Goal: Navigation & Orientation: Find specific page/section

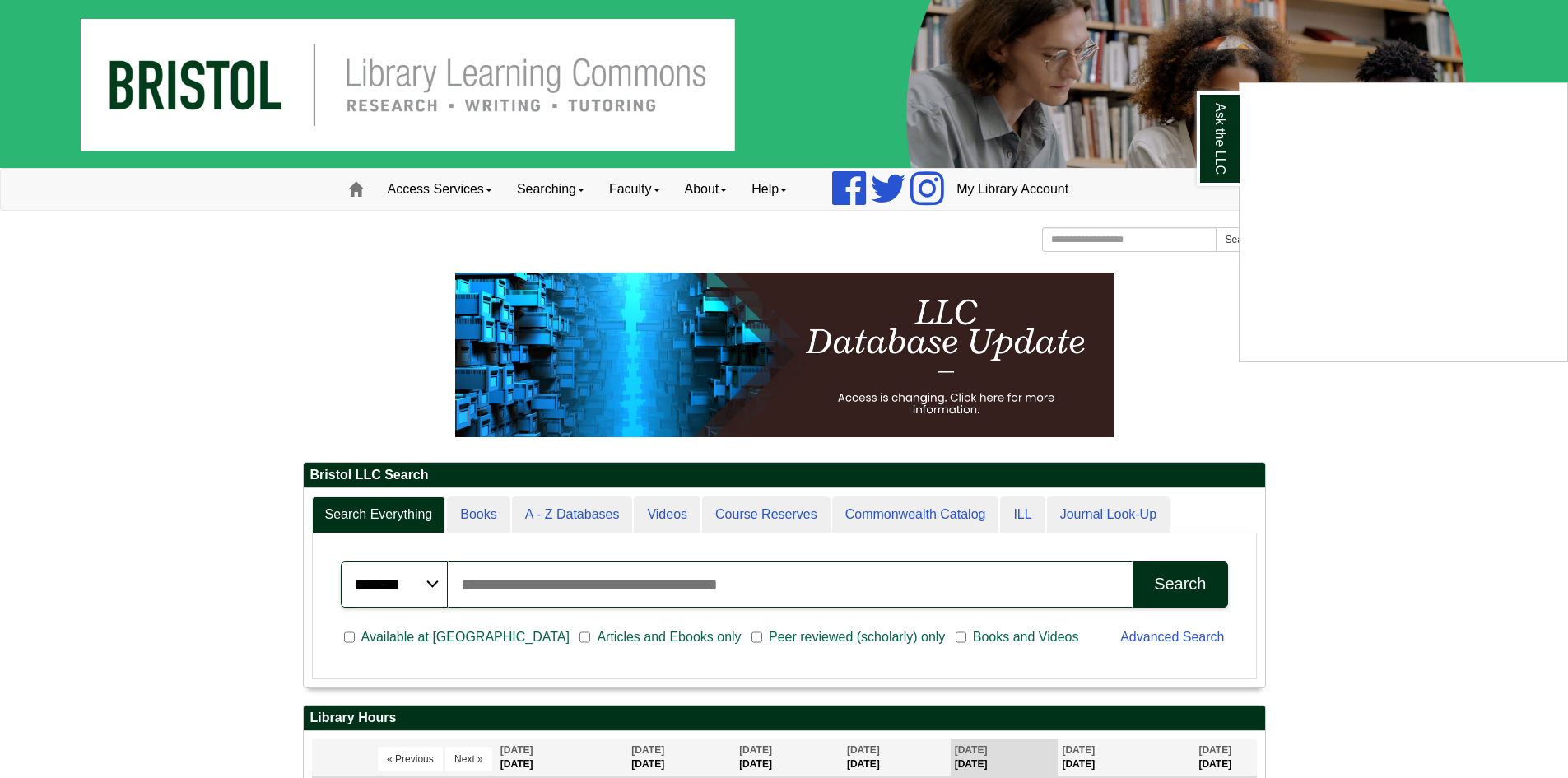
click at [651, 198] on div "Ask the LLC" at bounding box center [784, 389] width 1568 height 778
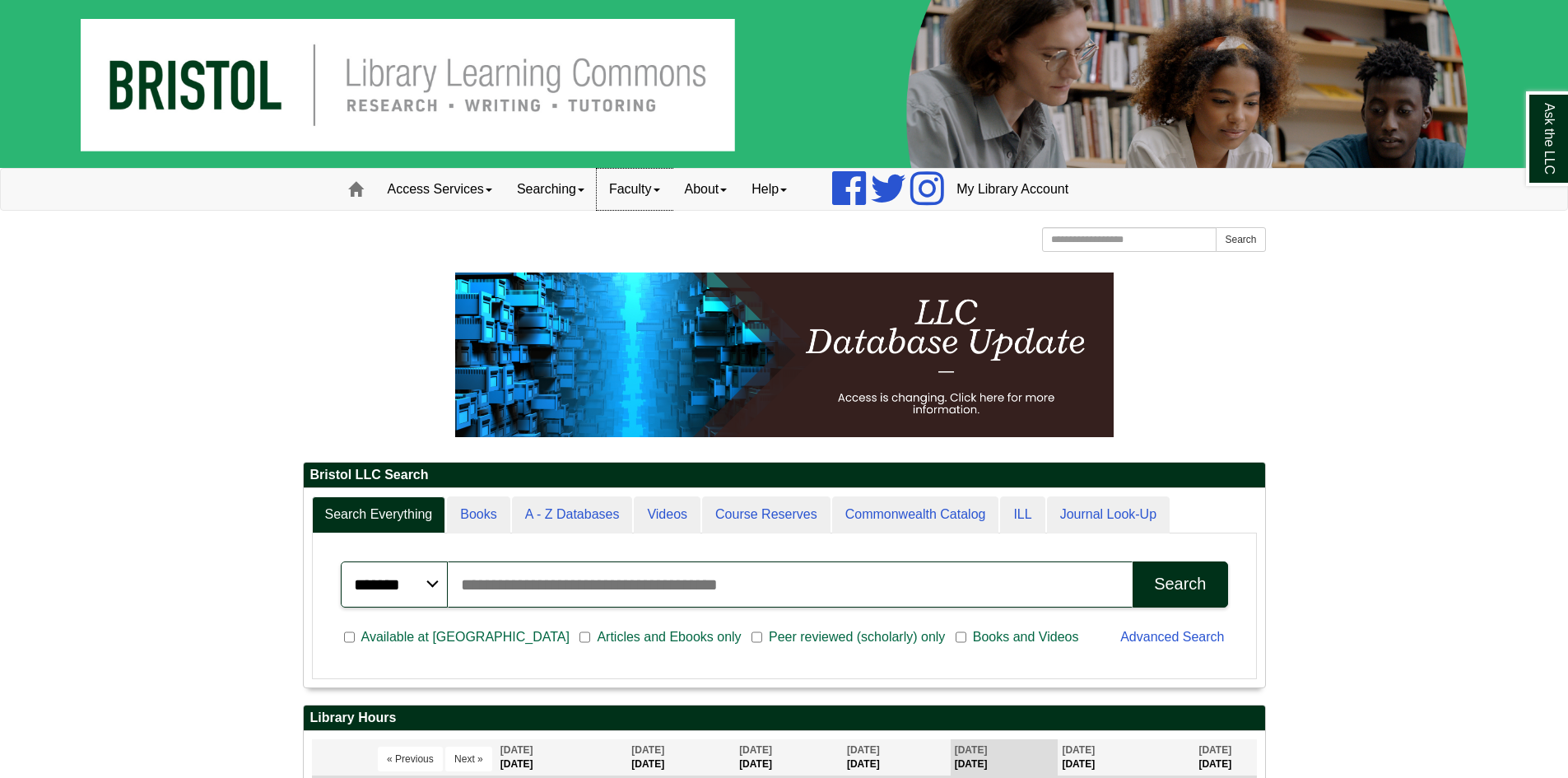
click at [656, 195] on link "Faculty" at bounding box center [634, 190] width 76 height 41
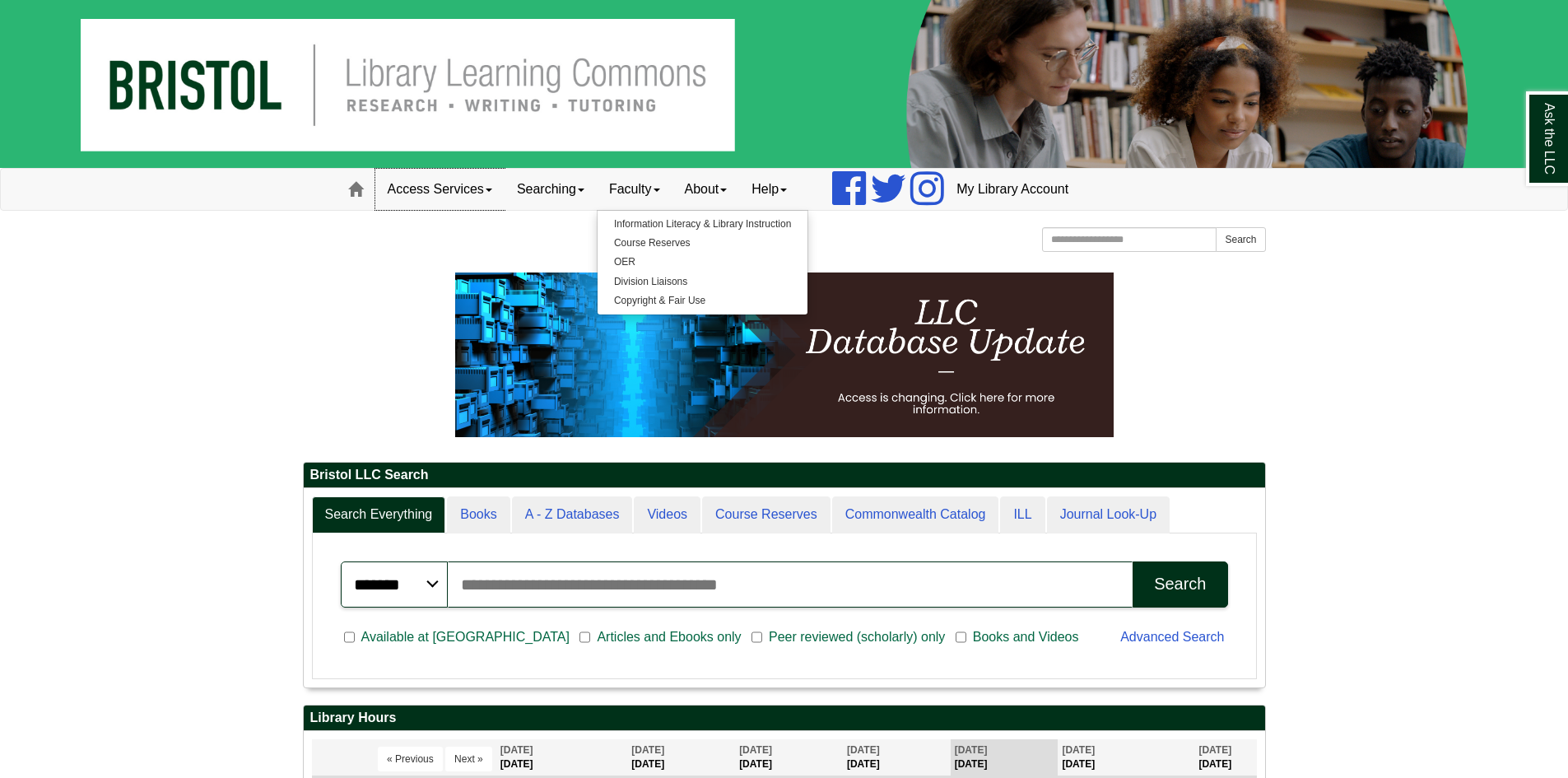
click at [416, 182] on link "Access Services" at bounding box center [440, 190] width 129 height 41
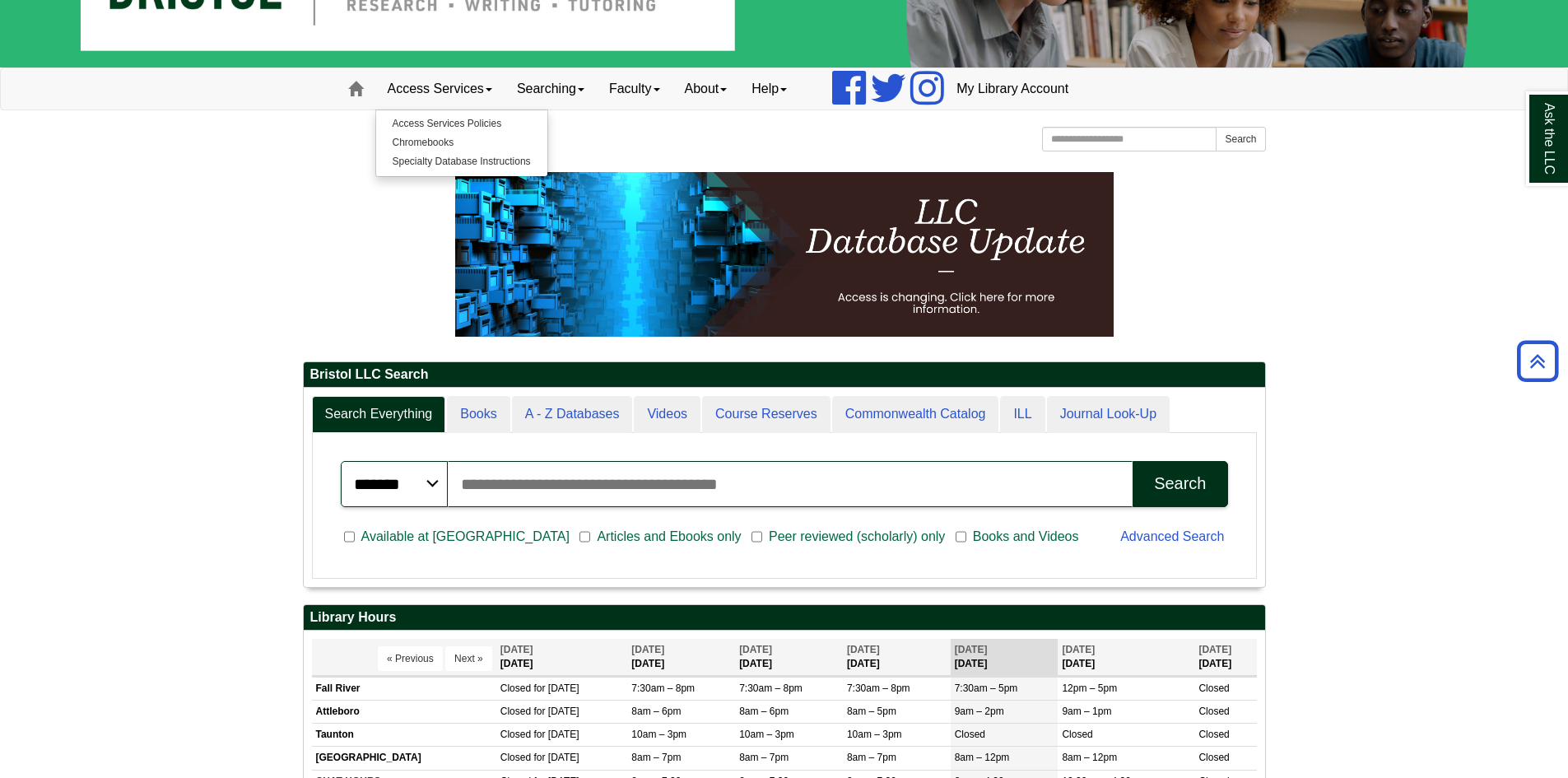
scroll to position [91, 0]
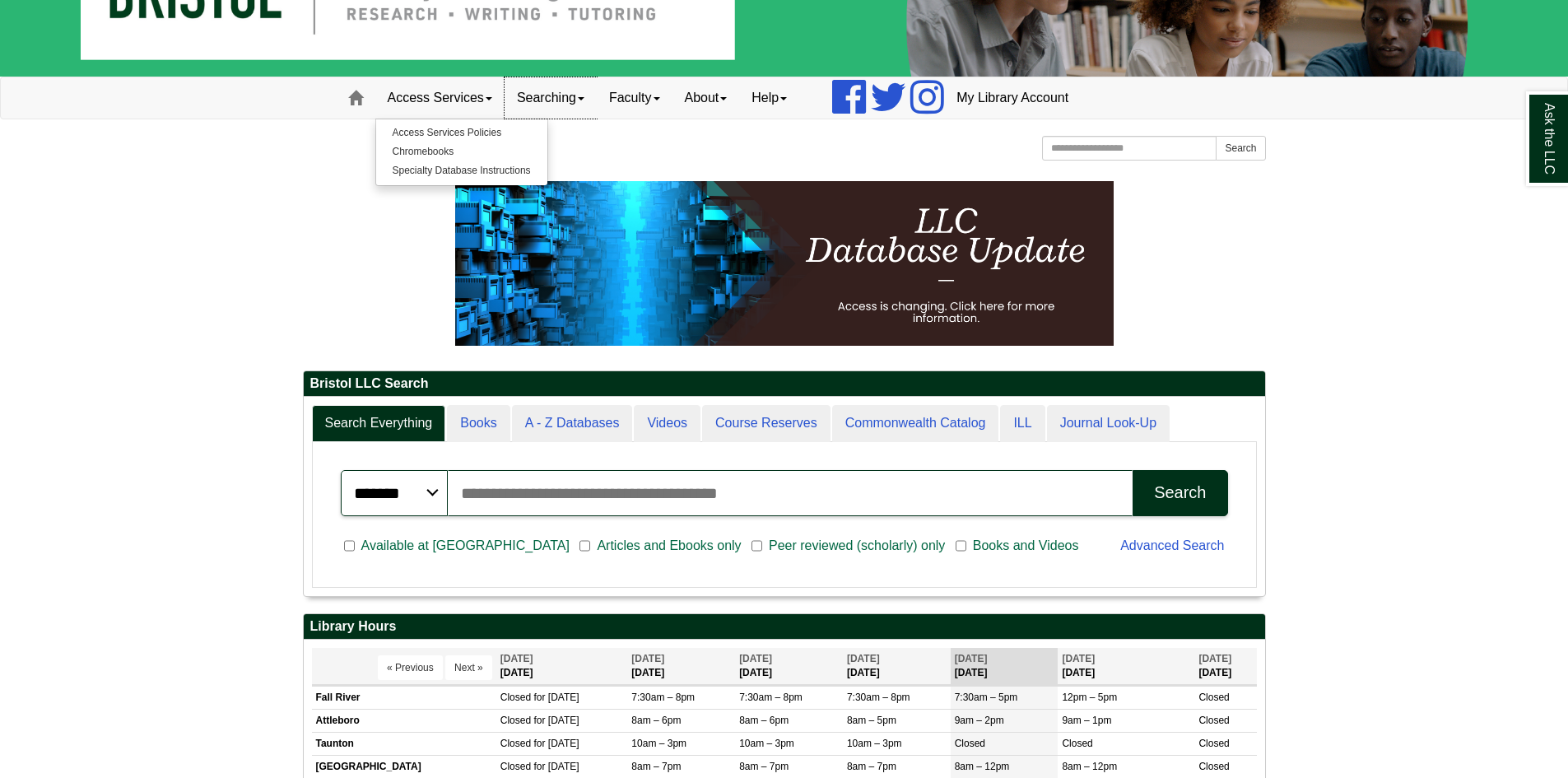
click at [567, 117] on link "Searching" at bounding box center [550, 97] width 92 height 41
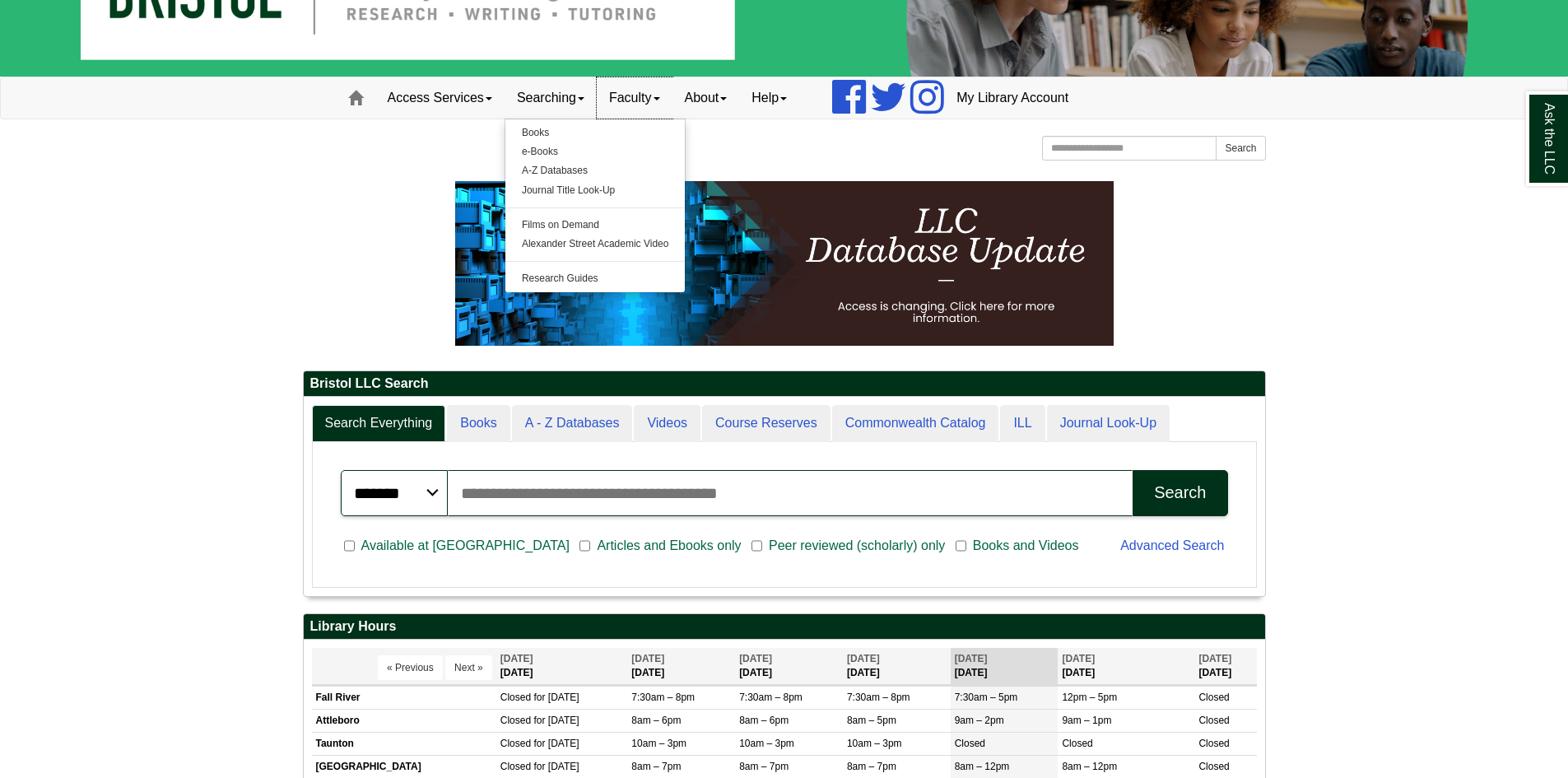
click at [655, 88] on link "Faculty" at bounding box center [634, 97] width 76 height 41
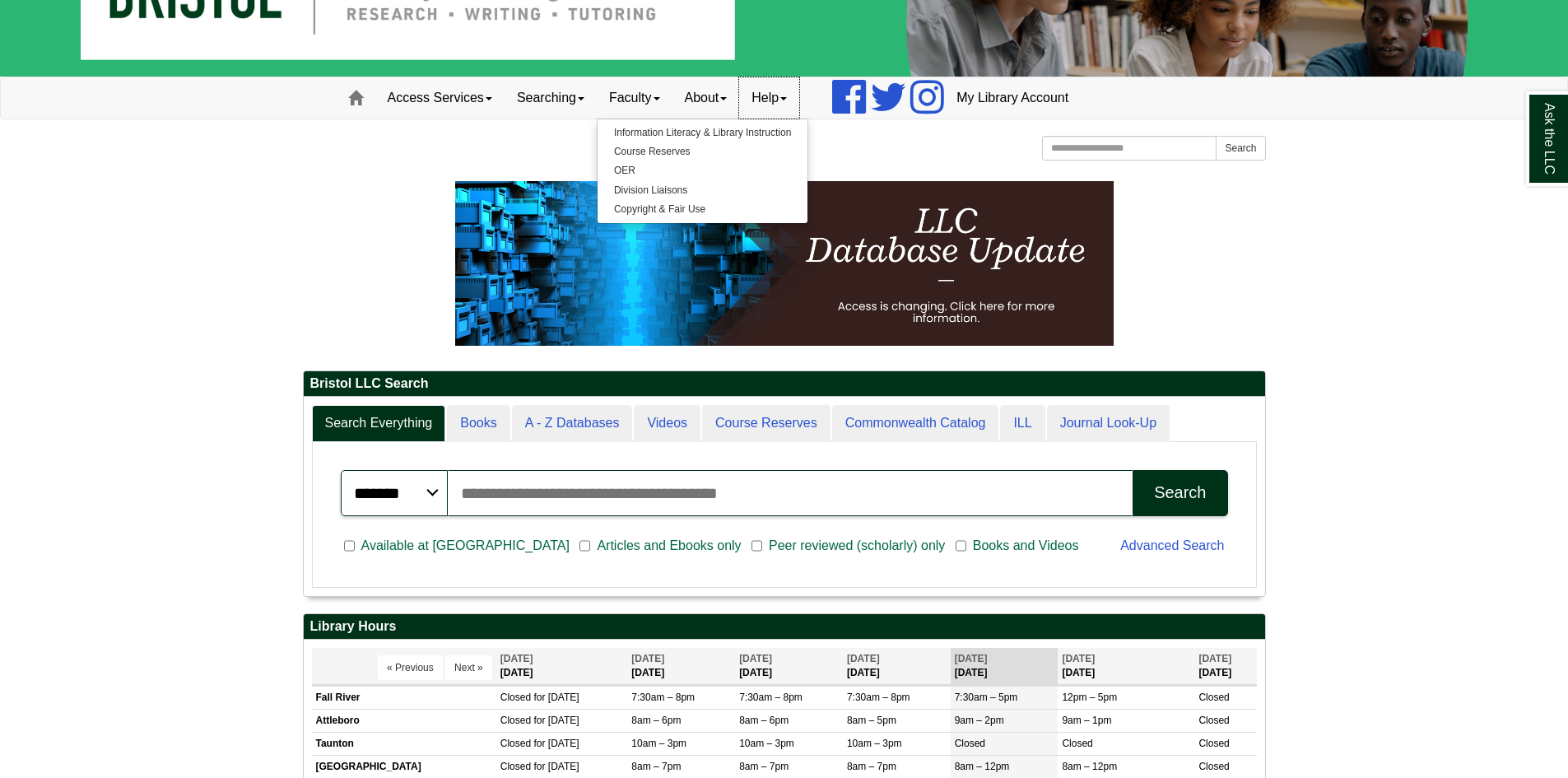
click at [767, 93] on link "Help" at bounding box center [768, 97] width 60 height 41
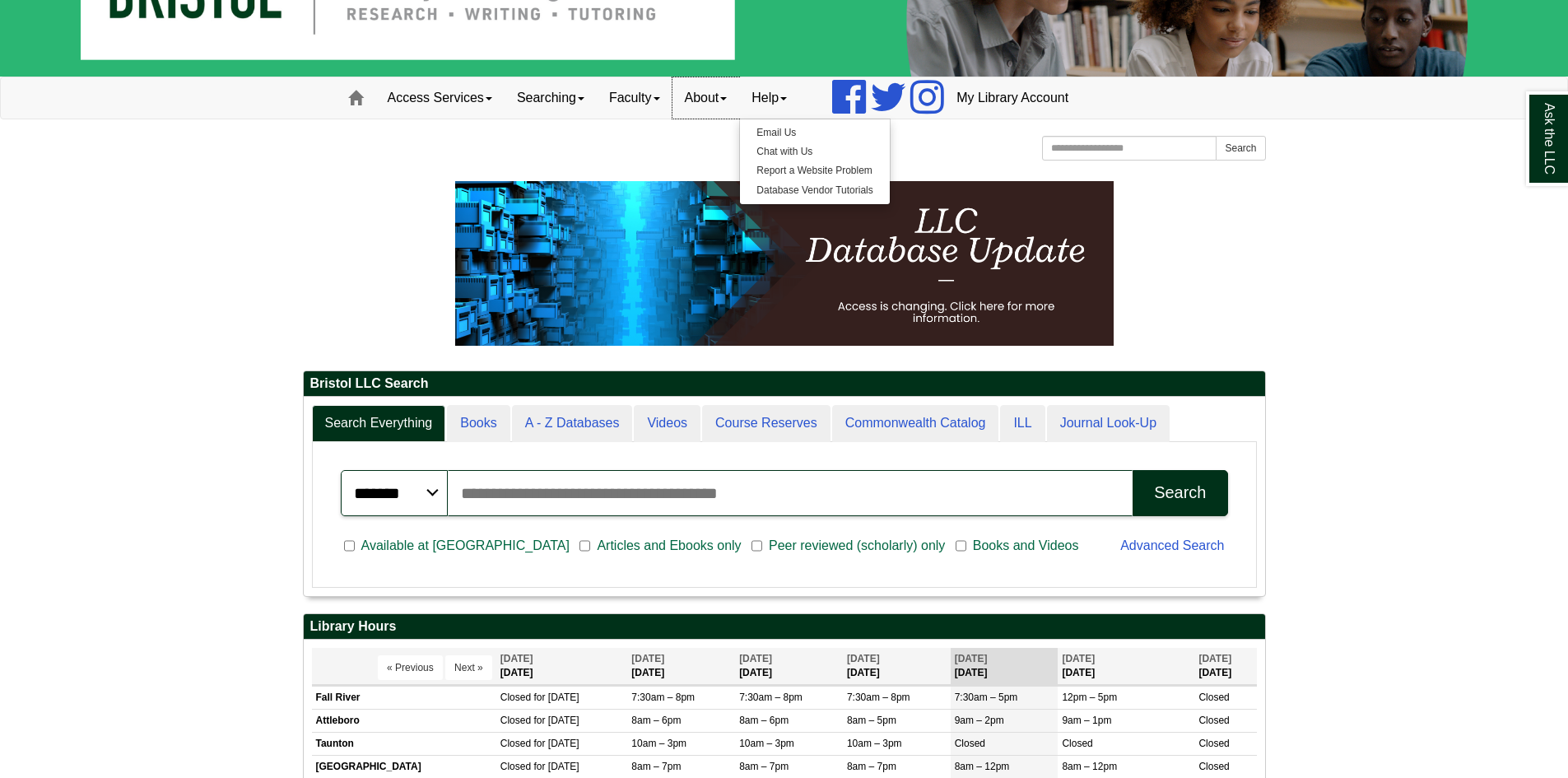
click at [726, 94] on link "About" at bounding box center [706, 97] width 67 height 41
click at [746, 149] on link "Hours & Locations" at bounding box center [739, 151] width 131 height 19
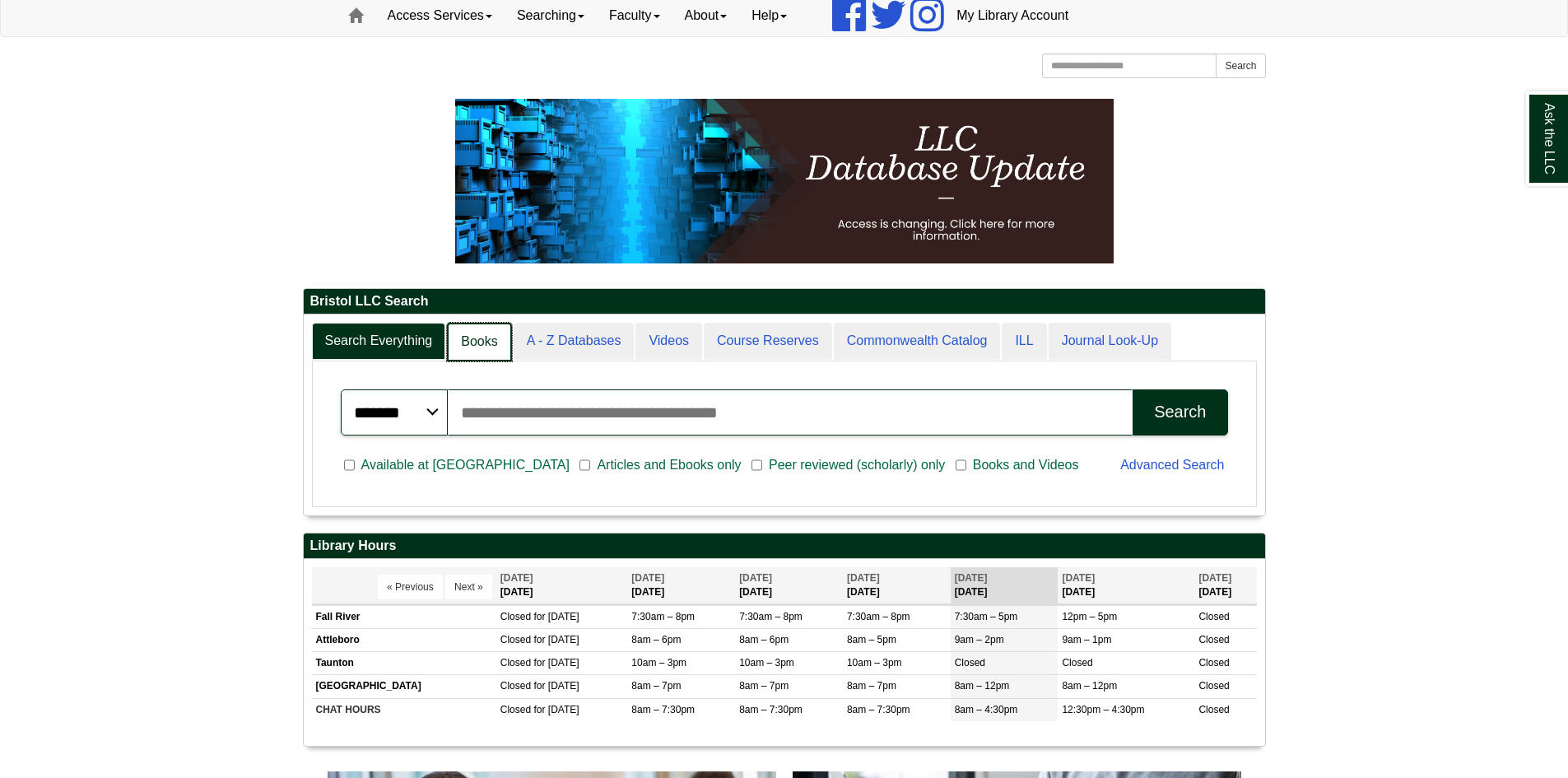
scroll to position [8, 8]
click at [495, 338] on link "Books" at bounding box center [479, 342] width 64 height 38
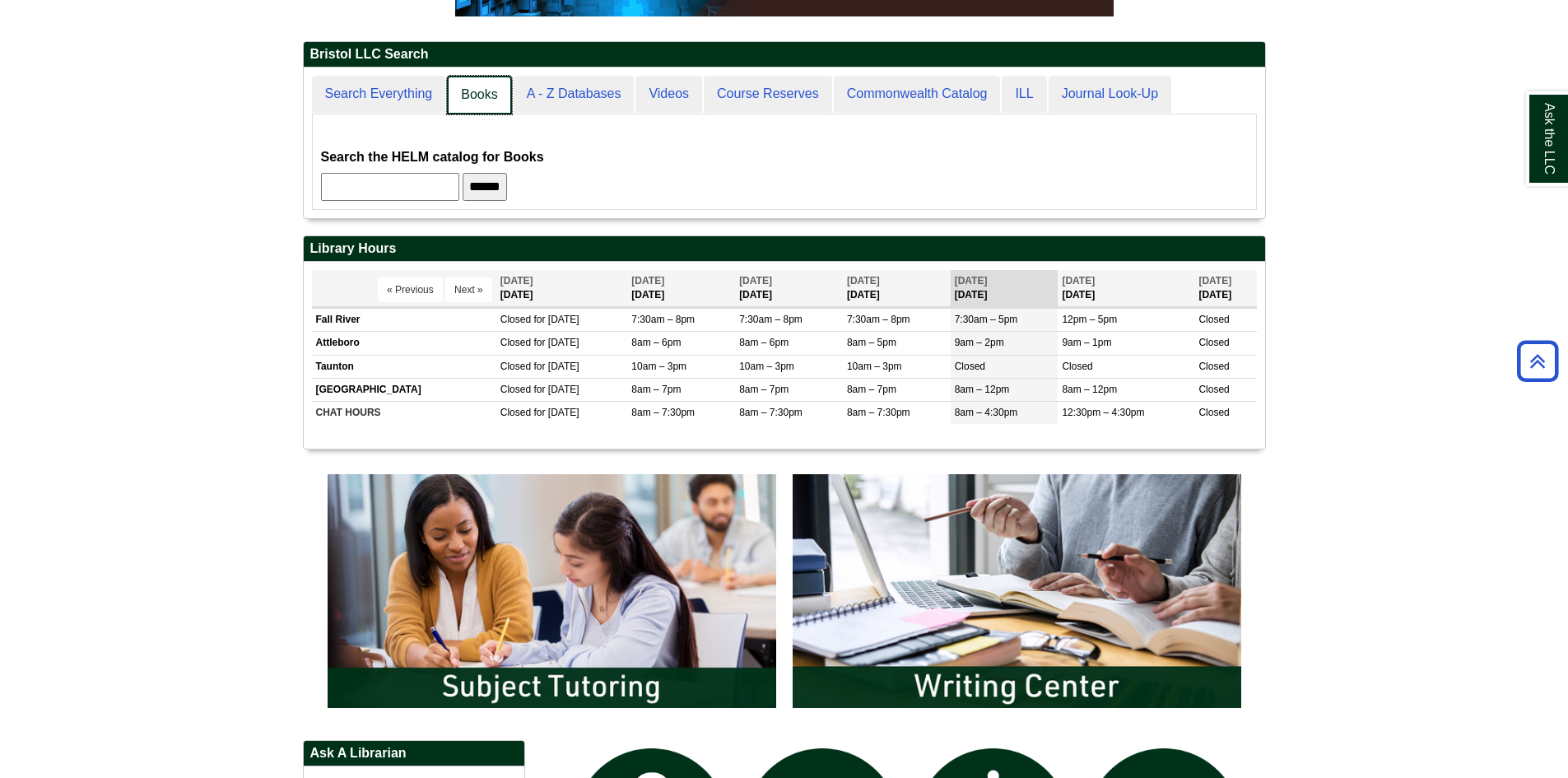
scroll to position [150, 962]
click at [488, 87] on link "Books" at bounding box center [479, 95] width 64 height 38
click at [568, 103] on link "A - Z Databases" at bounding box center [572, 95] width 123 height 38
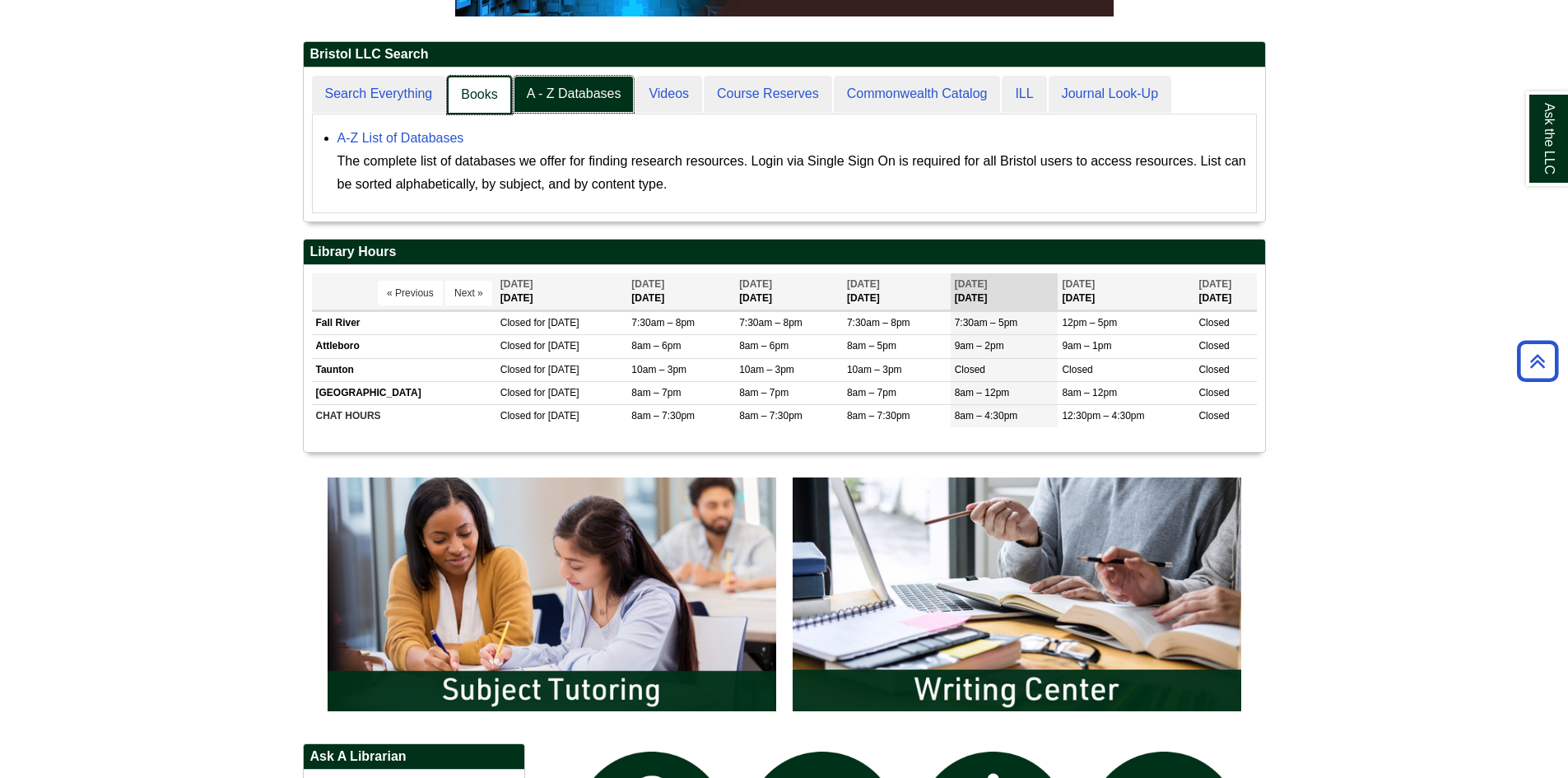
scroll to position [8, 8]
click at [501, 105] on link "Books" at bounding box center [479, 95] width 64 height 38
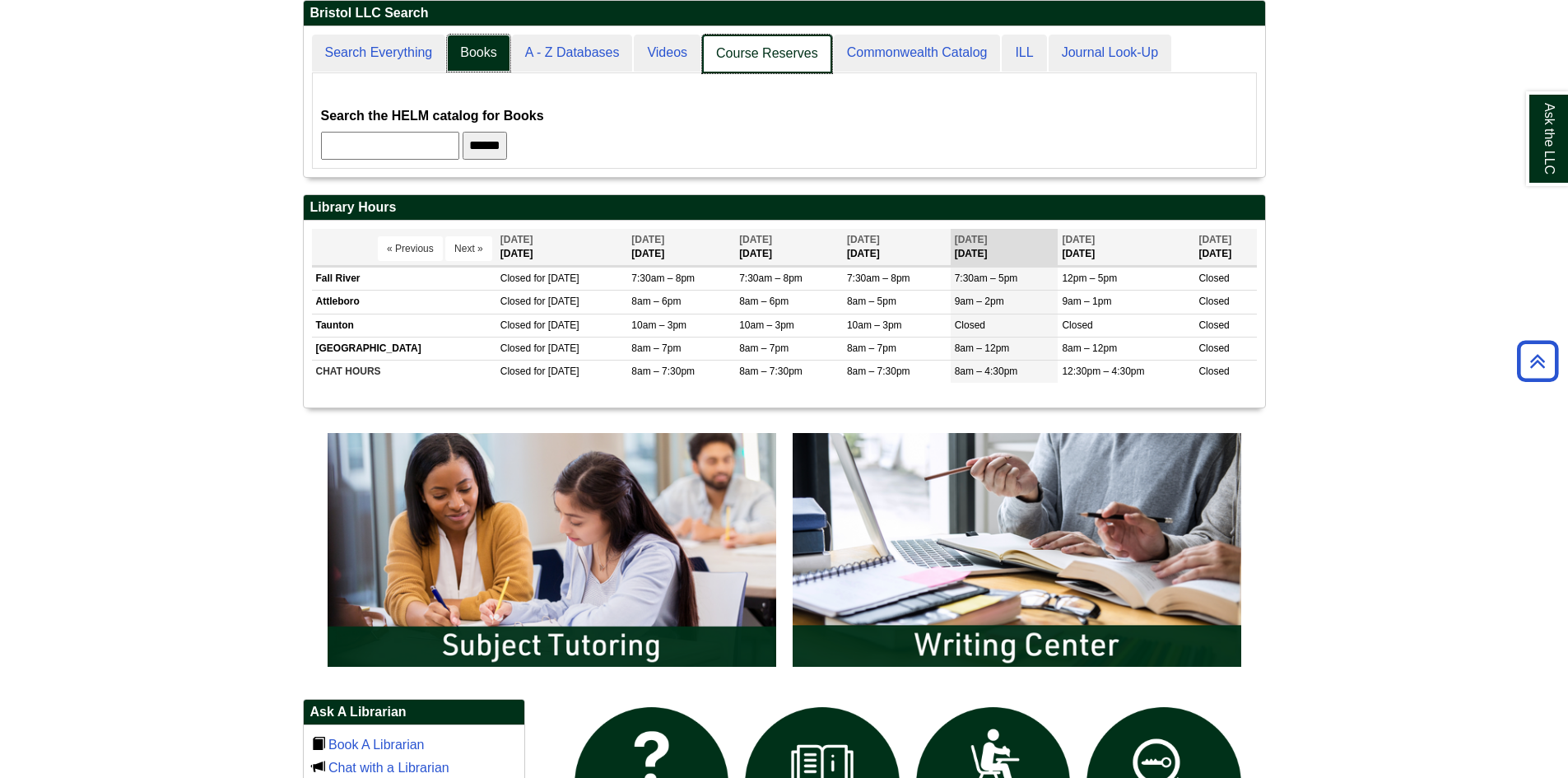
scroll to position [420, 0]
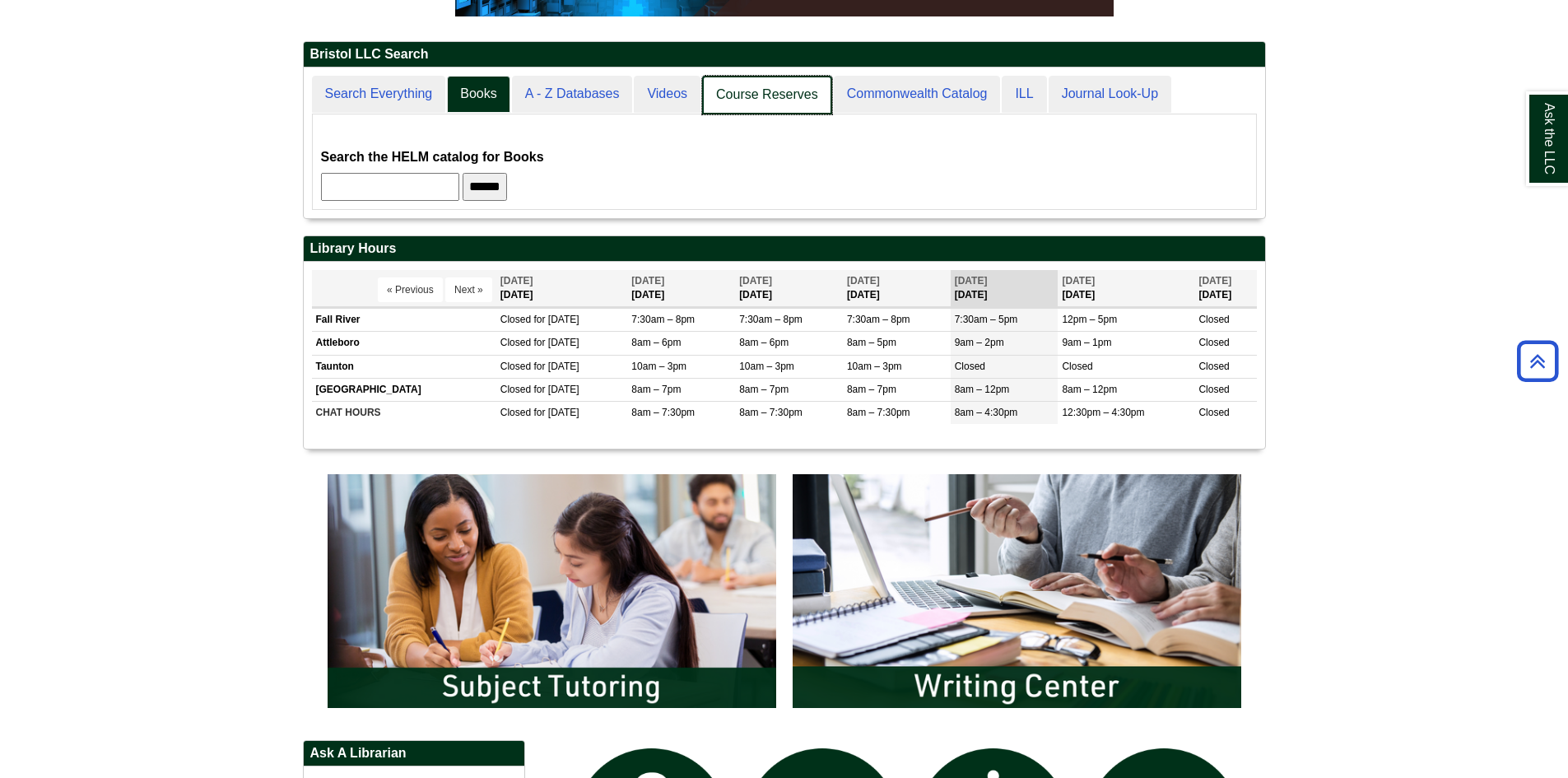
click at [781, 88] on link "Course Reserves" at bounding box center [767, 95] width 130 height 38
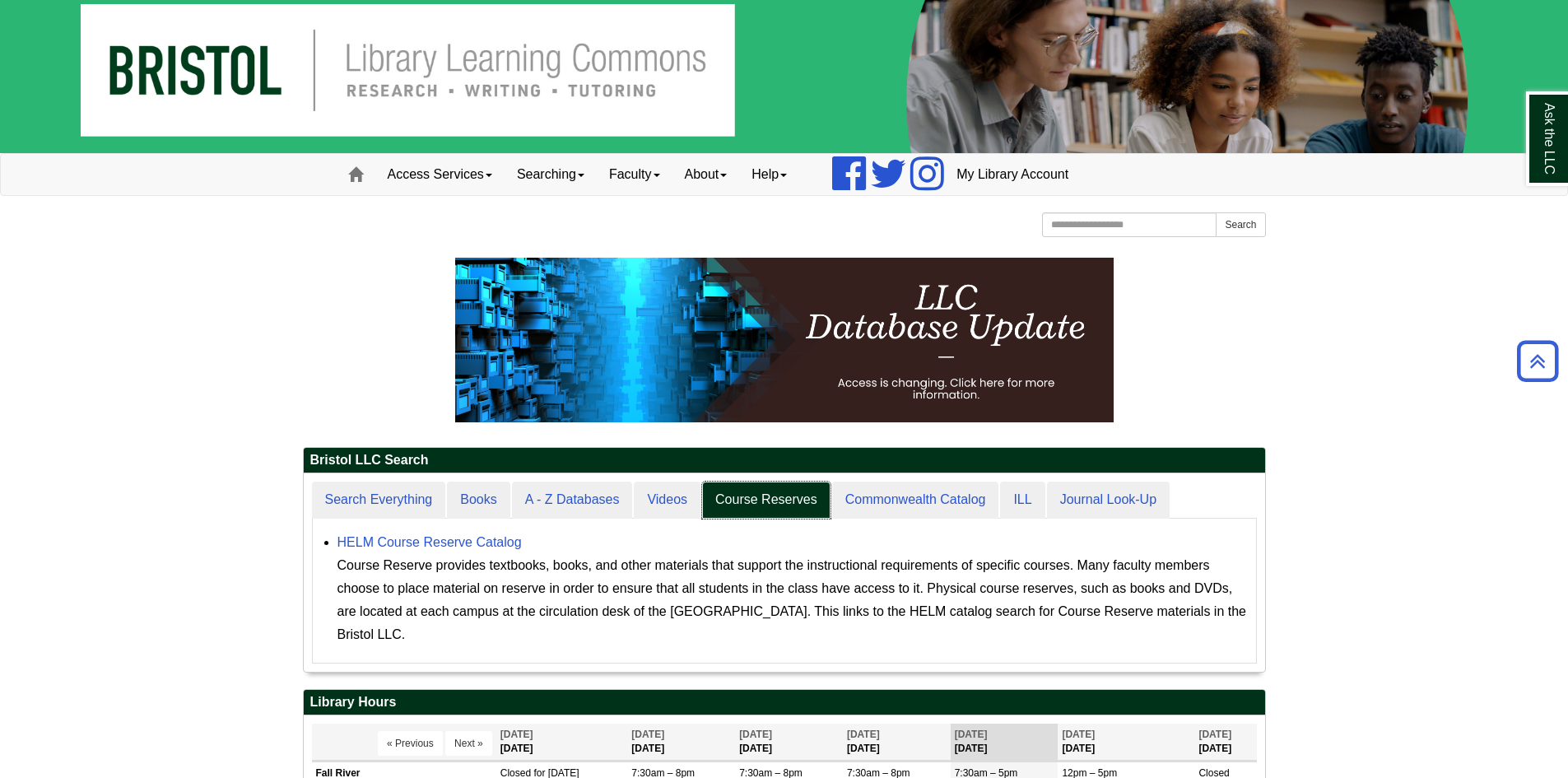
scroll to position [9, 0]
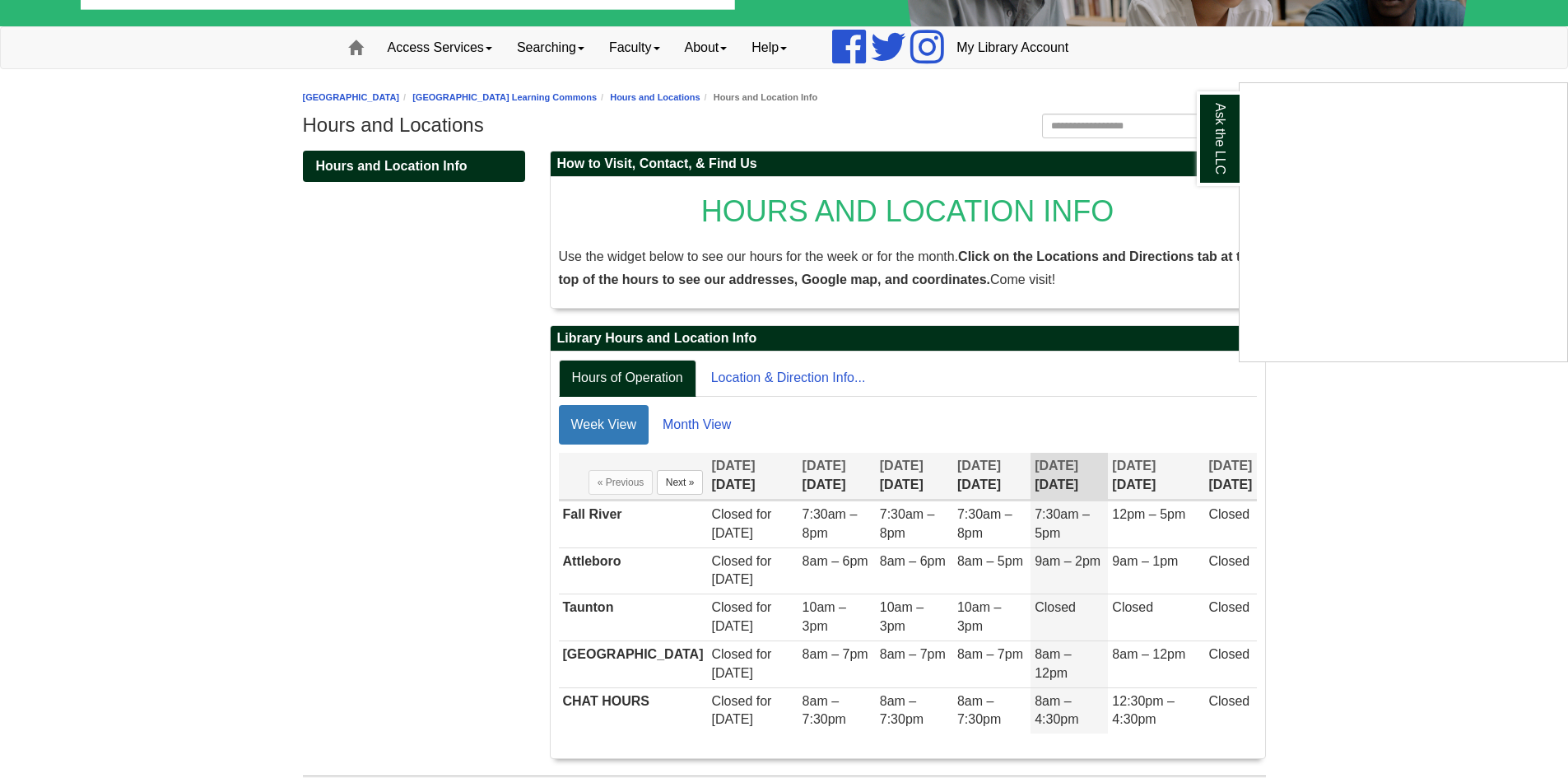
scroll to position [182, 0]
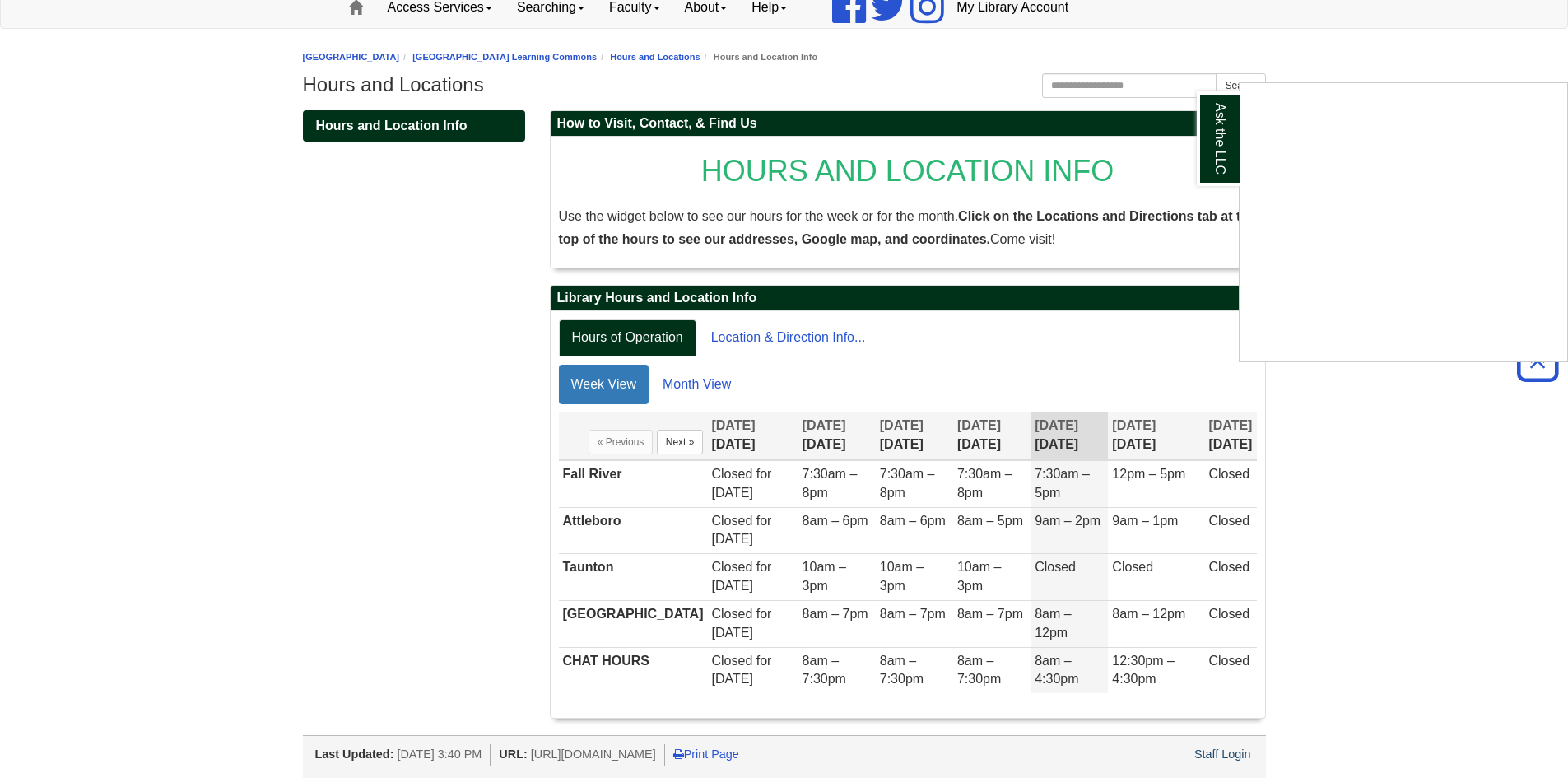
click at [598, 470] on div "Ask the LLC" at bounding box center [784, 389] width 1568 height 778
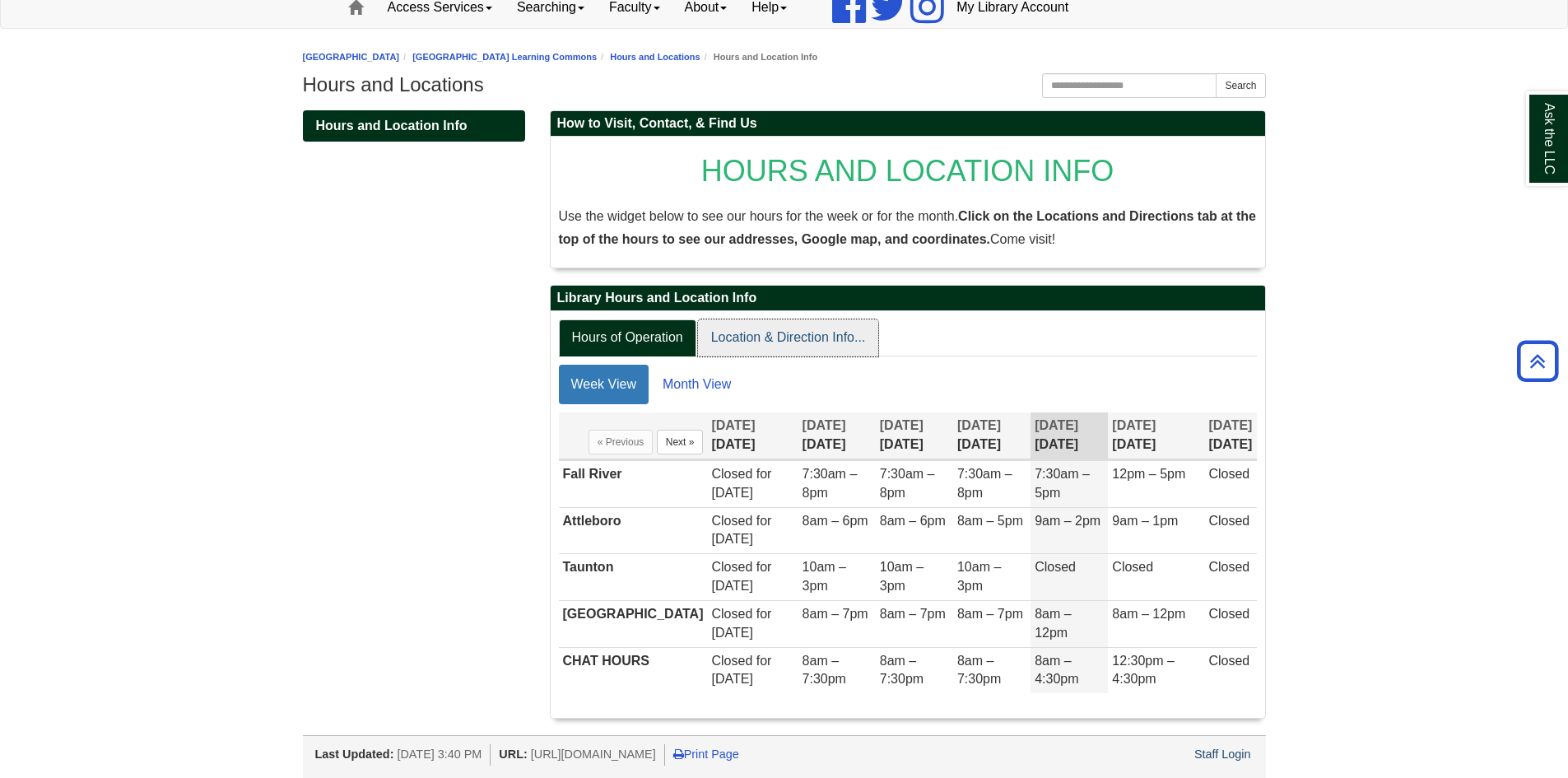
click at [778, 334] on link "Location & Direction Info..." at bounding box center [788, 337] width 181 height 37
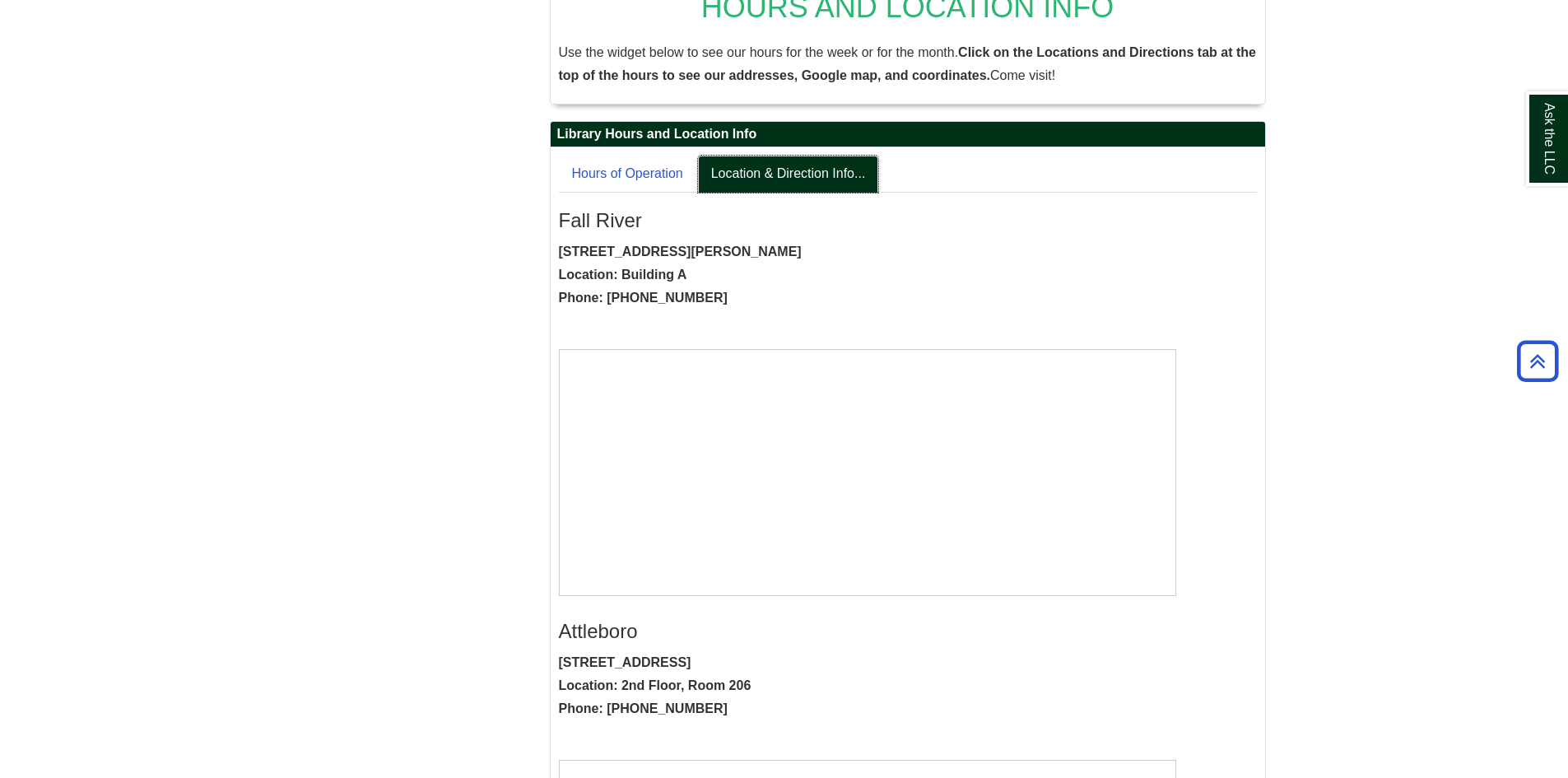
scroll to position [346, 0]
